Goal: Information Seeking & Learning: Find specific fact

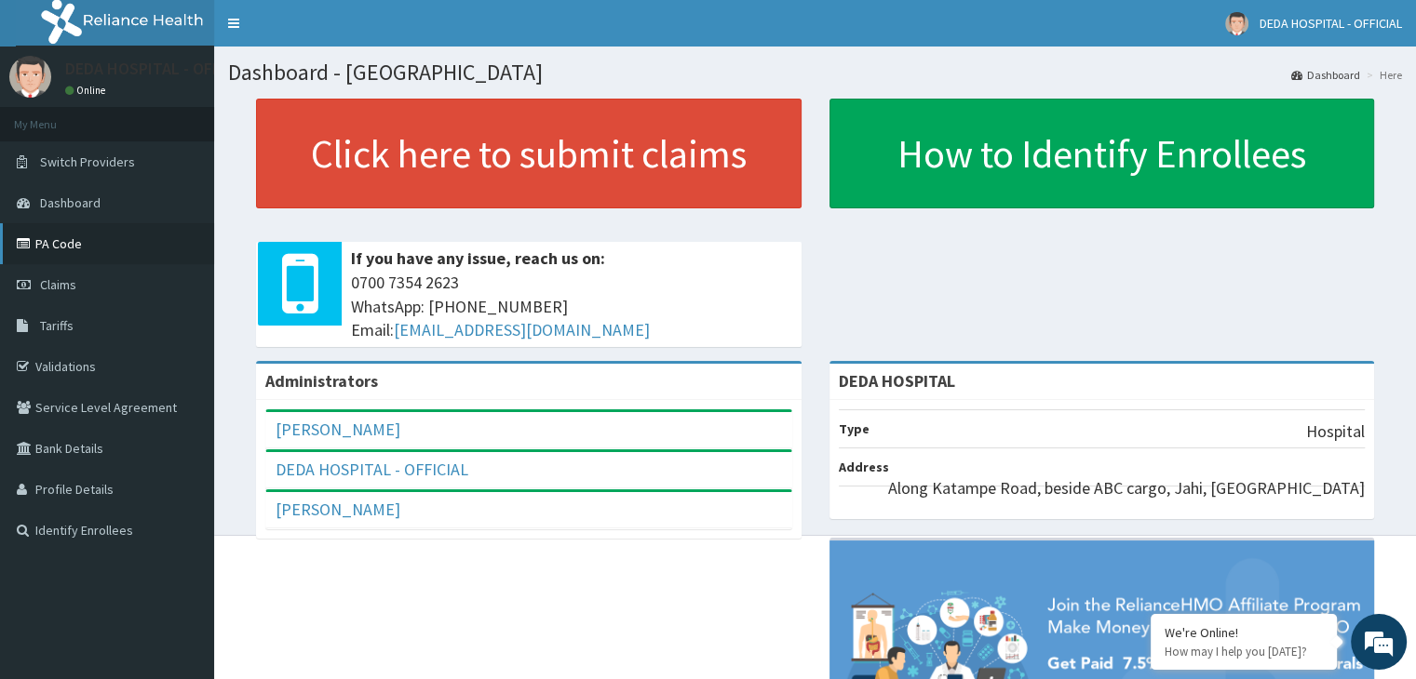
click at [98, 243] on link "PA Code" at bounding box center [107, 243] width 214 height 41
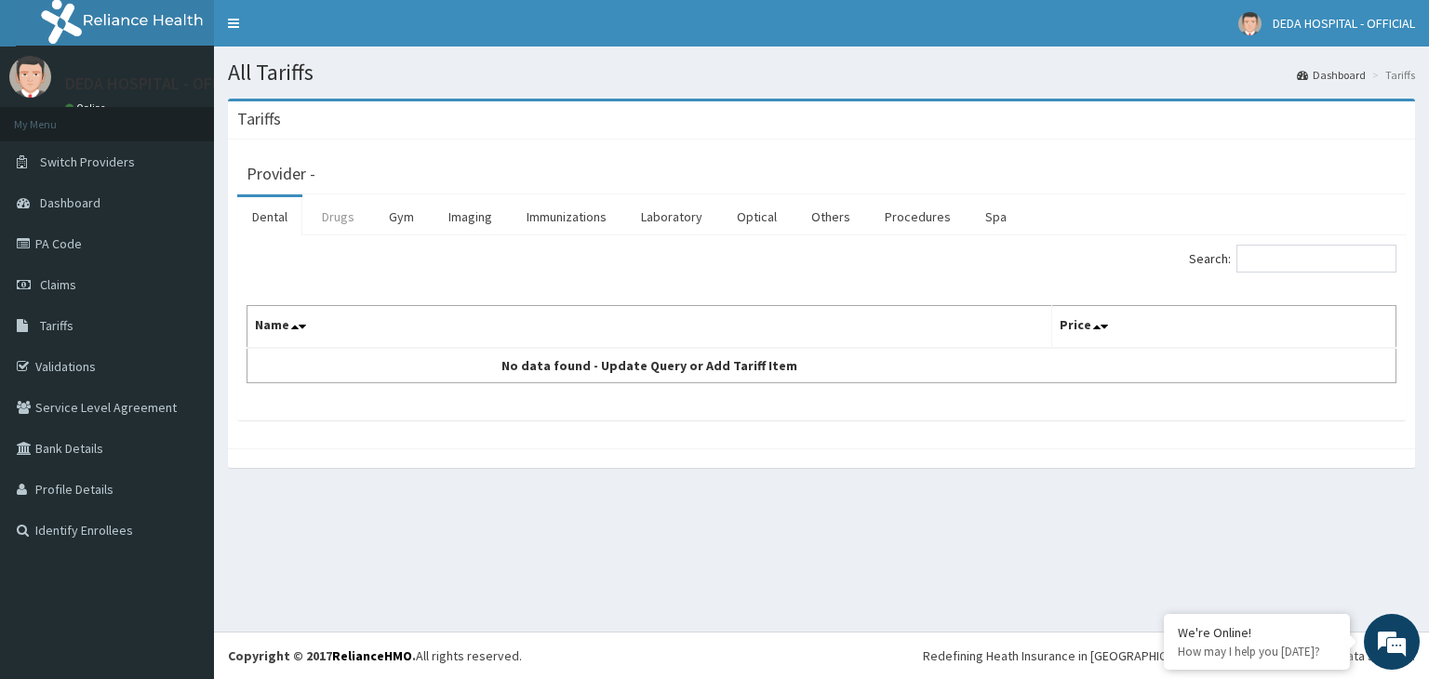
click at [338, 214] on link "Drugs" at bounding box center [338, 216] width 62 height 39
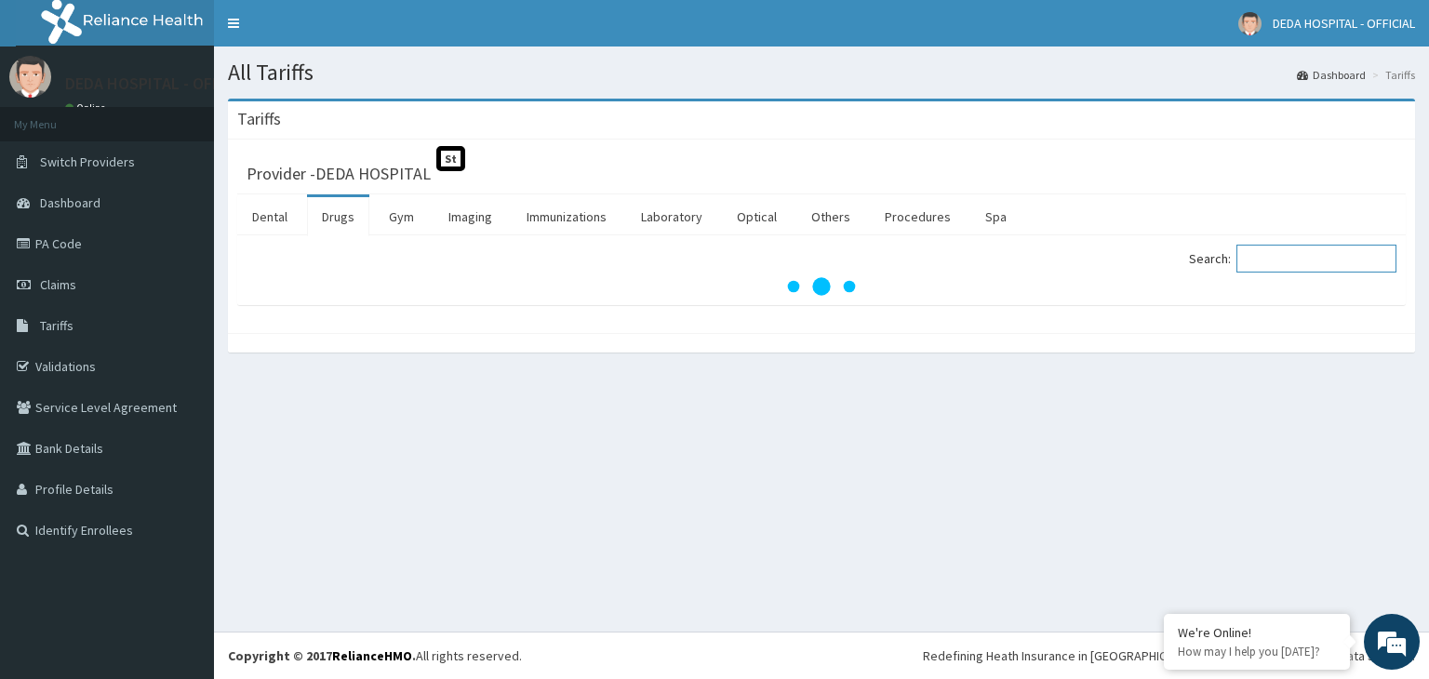
click at [1287, 270] on input "Search:" at bounding box center [1317, 259] width 160 height 28
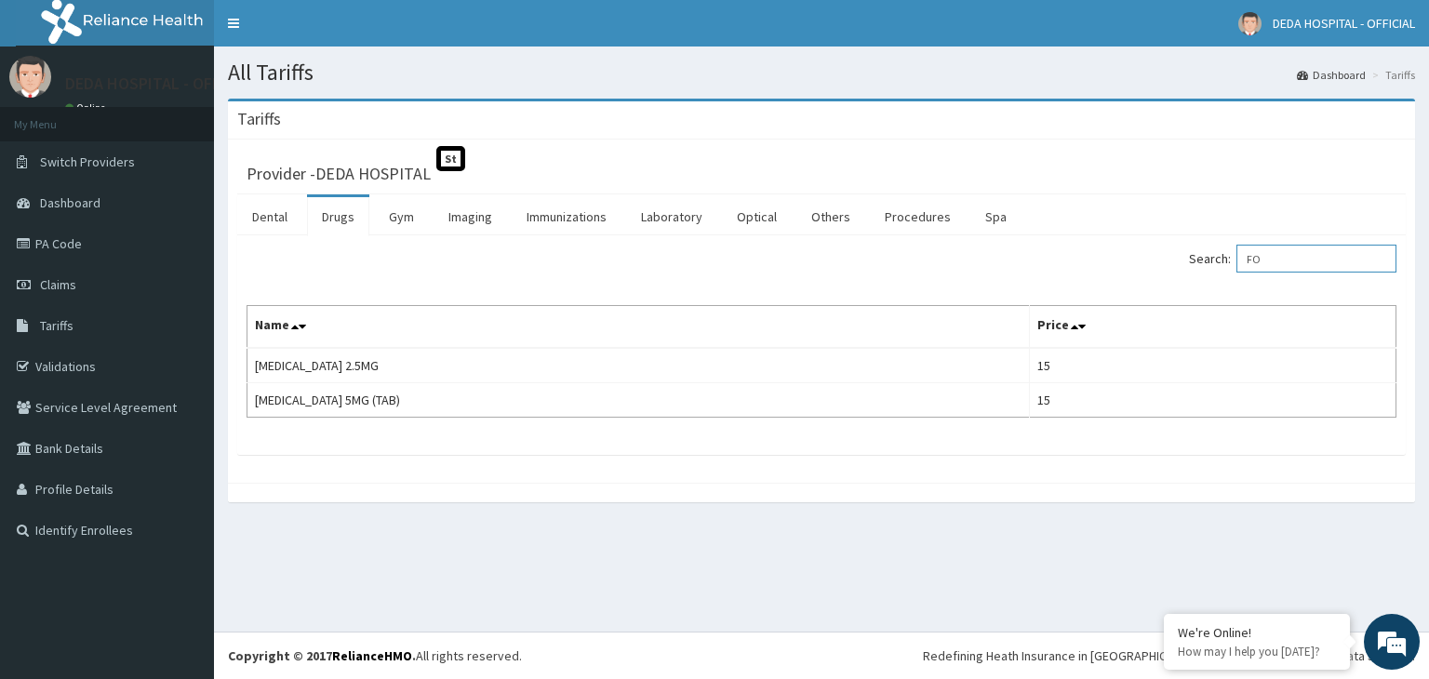
type input "F"
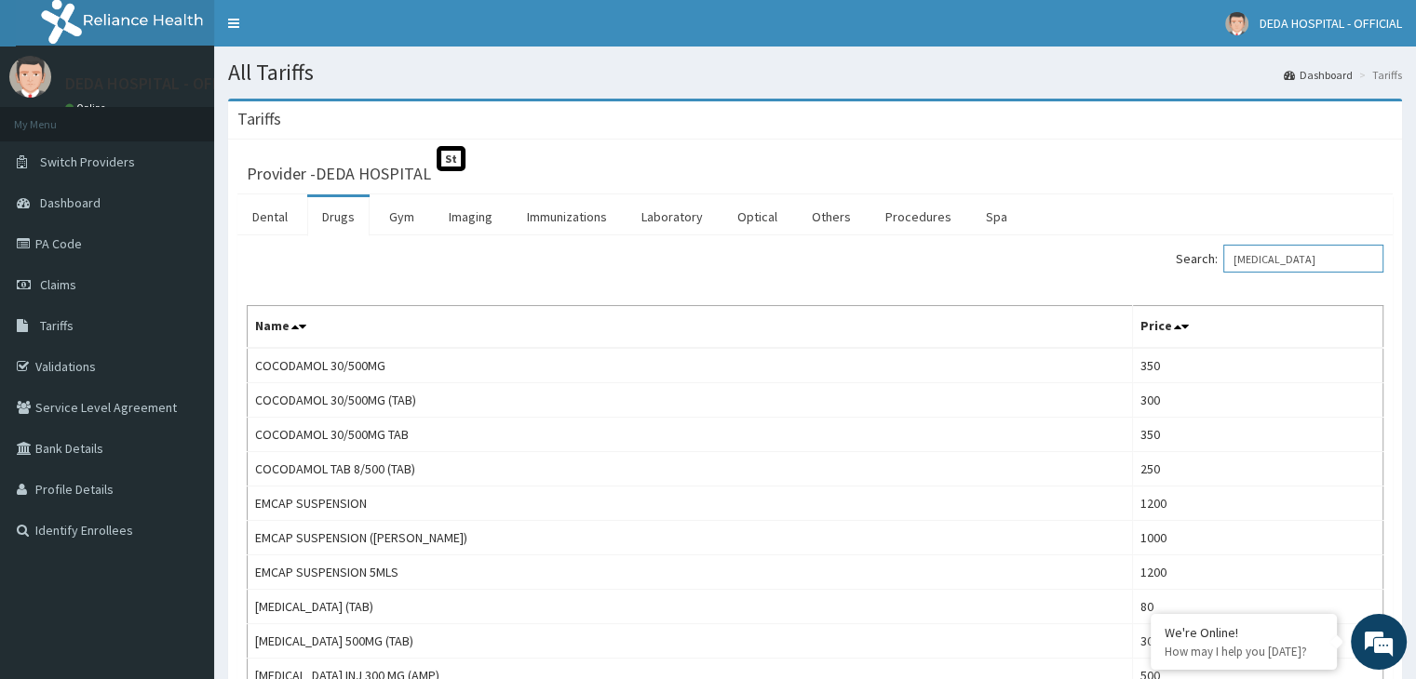
type input "[MEDICAL_DATA]"
click at [347, 228] on link "Drugs" at bounding box center [338, 216] width 62 height 39
click at [1266, 262] on input "Search:" at bounding box center [1303, 259] width 160 height 28
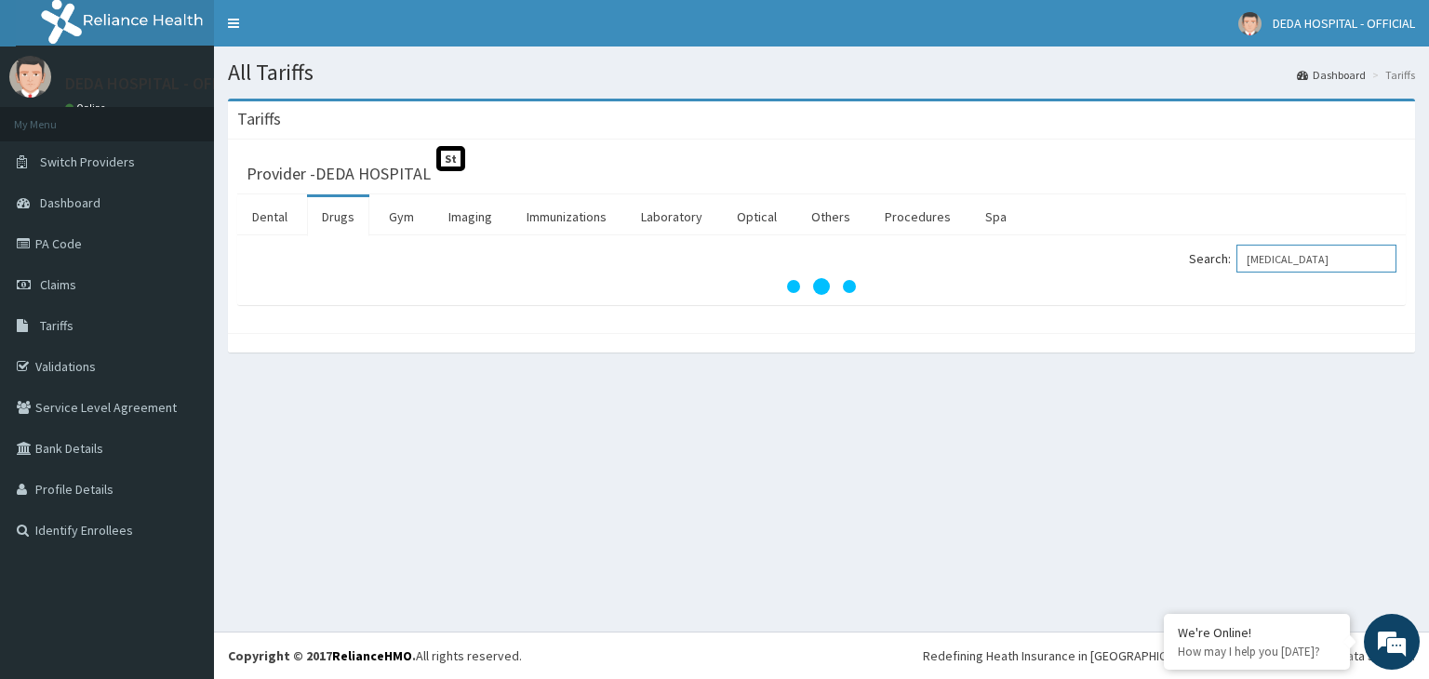
type input "[MEDICAL_DATA]"
click at [335, 223] on link "Drugs" at bounding box center [338, 216] width 62 height 39
click at [1310, 262] on input "Search:" at bounding box center [1317, 259] width 160 height 28
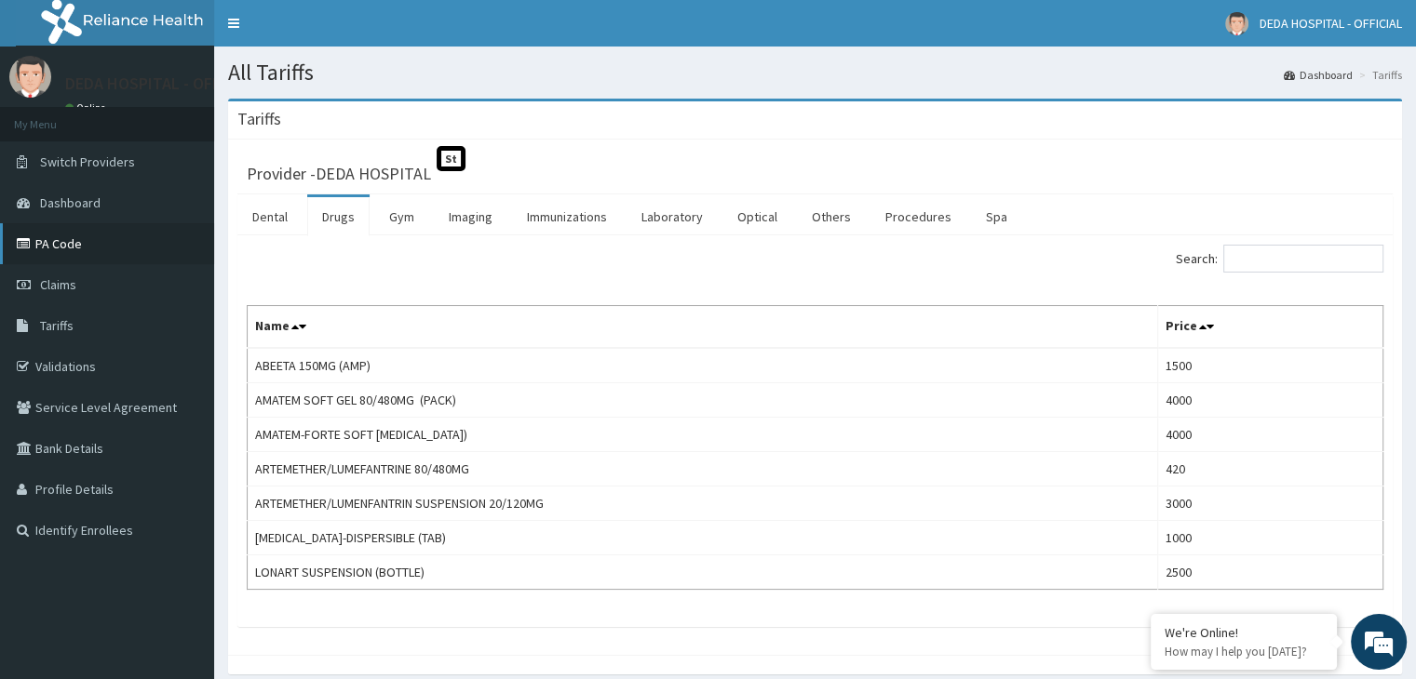
click at [60, 239] on link "PA Code" at bounding box center [107, 243] width 214 height 41
